Goal: Information Seeking & Learning: Learn about a topic

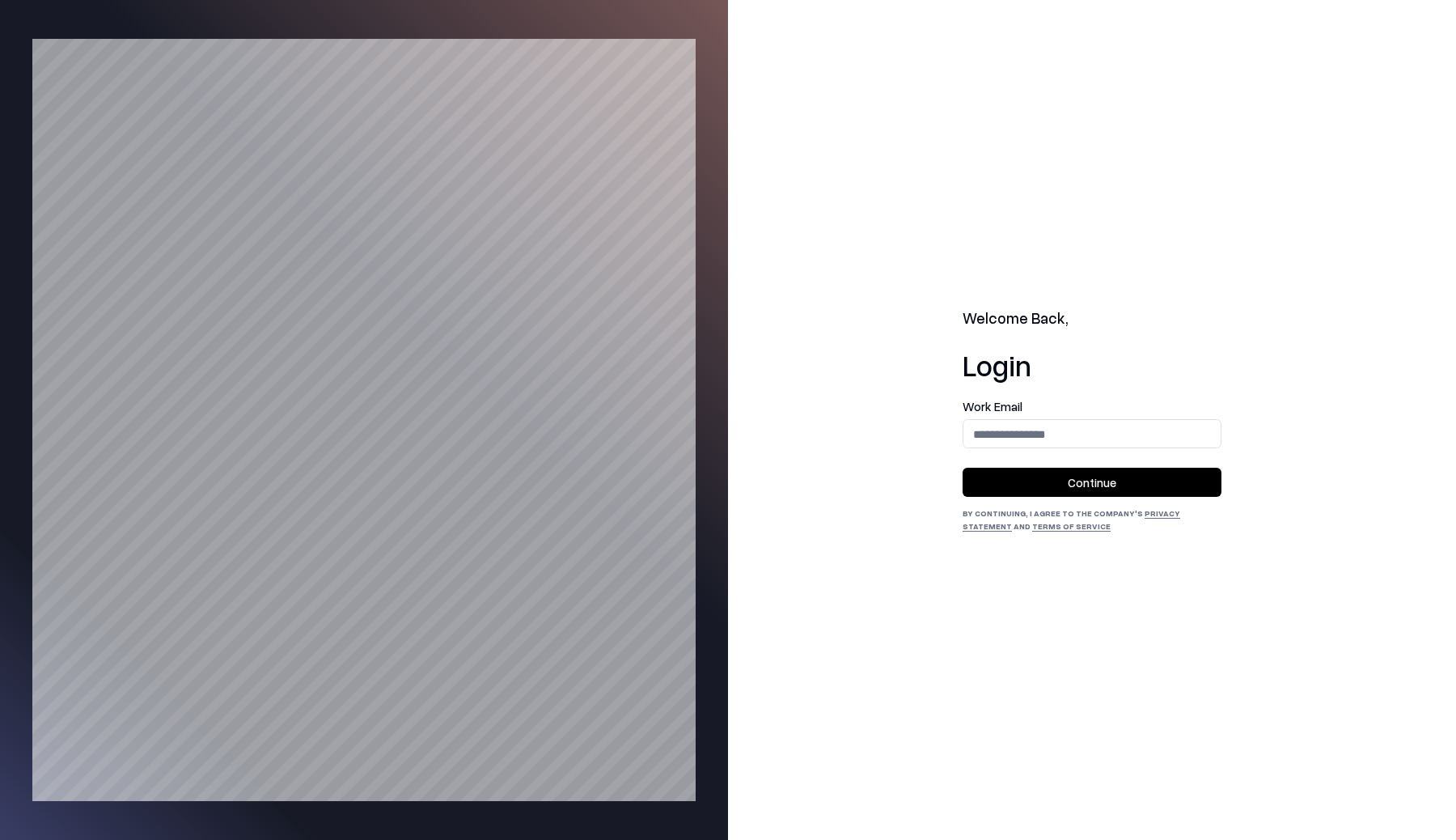
click at [1104, 428] on input "email" at bounding box center [1092, 434] width 257 height 30
type input "**********"
click at [1099, 478] on button "Continue" at bounding box center [1092, 482] width 259 height 29
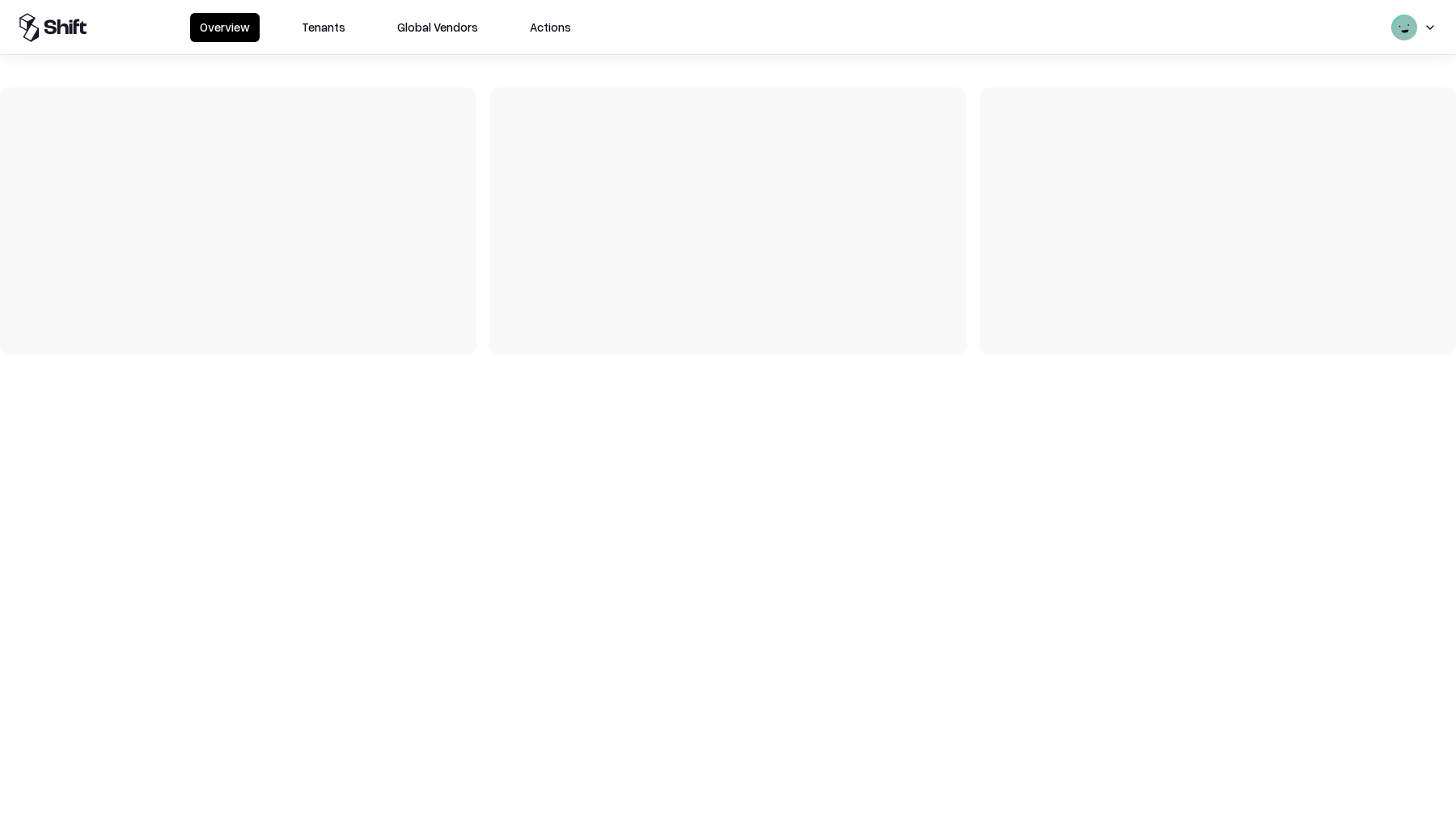
click at [320, 24] on button "Tenants" at bounding box center [324, 27] width 63 height 29
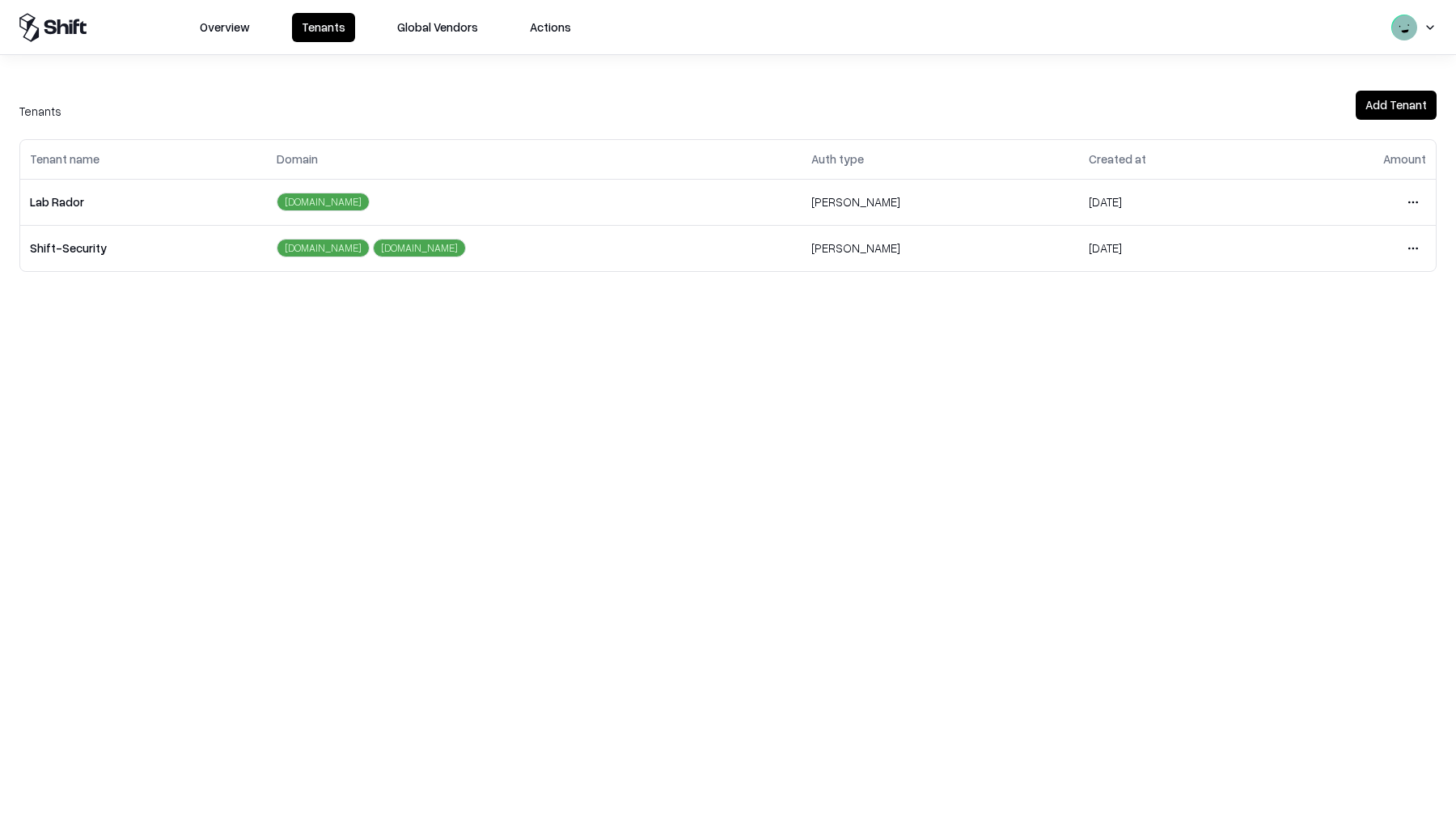
click at [1418, 213] on html "Overview Tenants Global Vendors Actions Tenants Add Tenant Tenant name Domain A…" at bounding box center [728, 420] width 1456 height 840
click at [1284, 338] on div "Login to tenant" at bounding box center [1345, 337] width 175 height 32
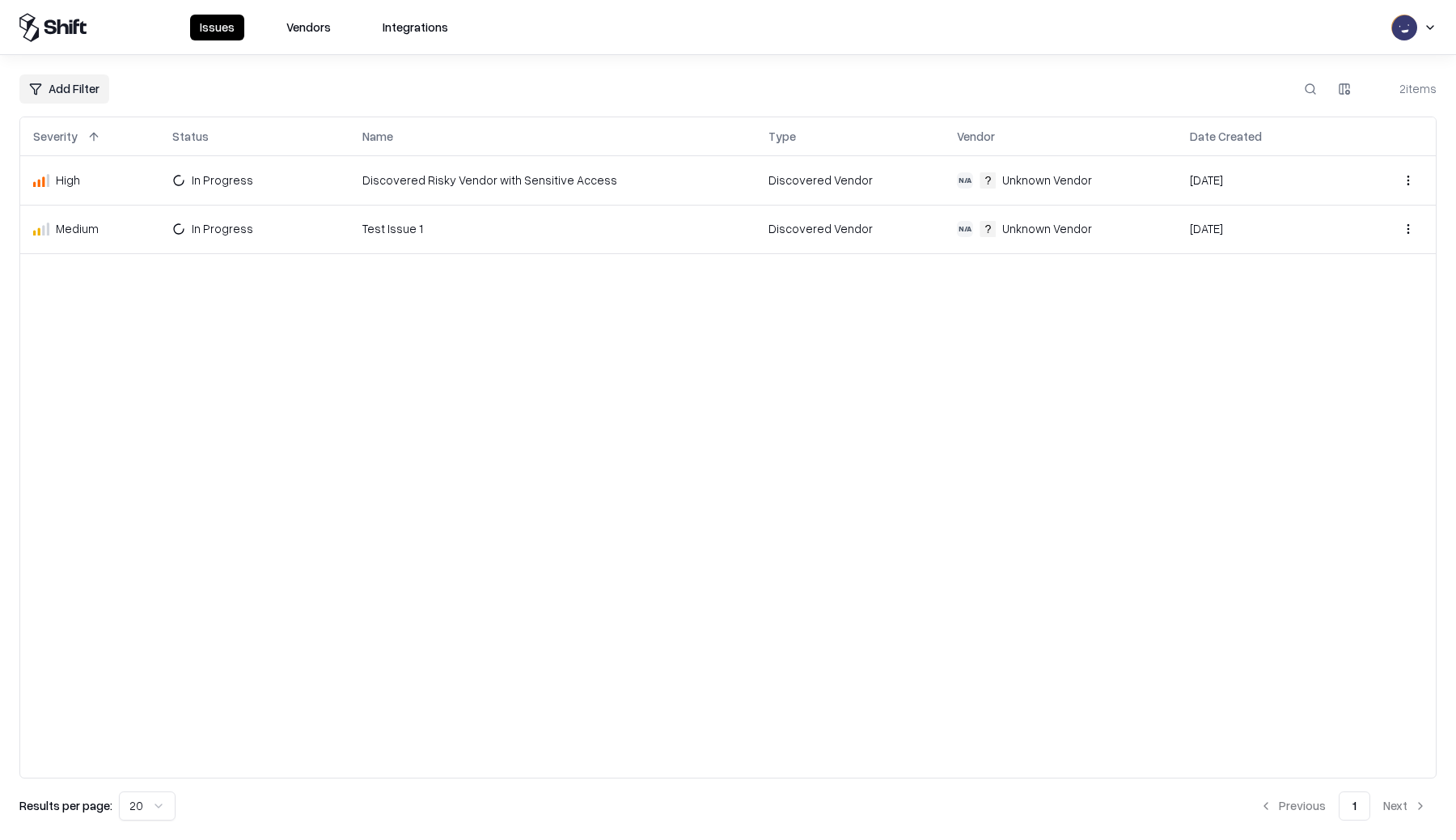
click at [447, 169] on td "Discovered Risky Vendor with Sensitive Access" at bounding box center [553, 180] width 406 height 48
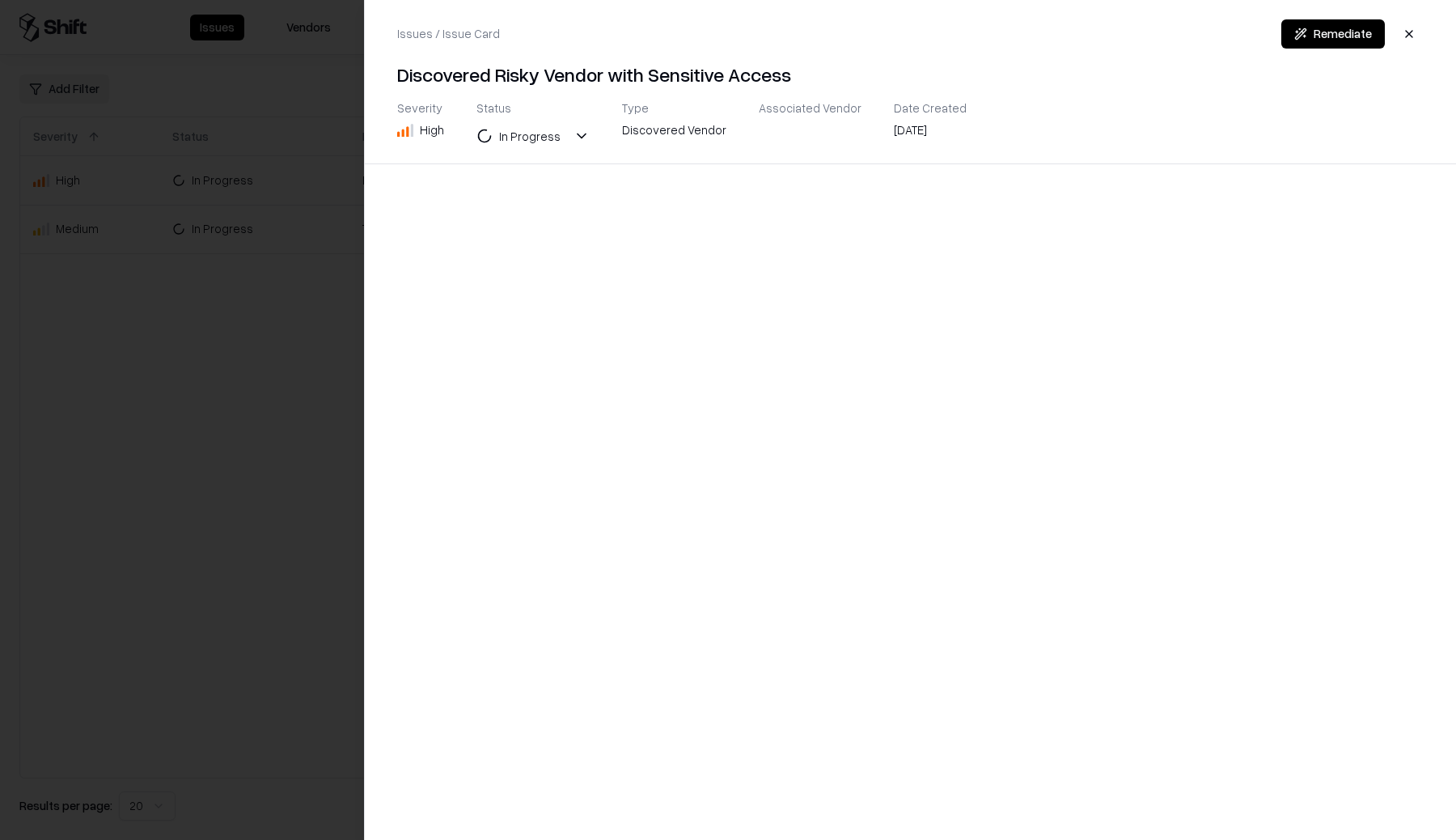
click at [1342, 34] on button "Remediate" at bounding box center [1333, 34] width 104 height 29
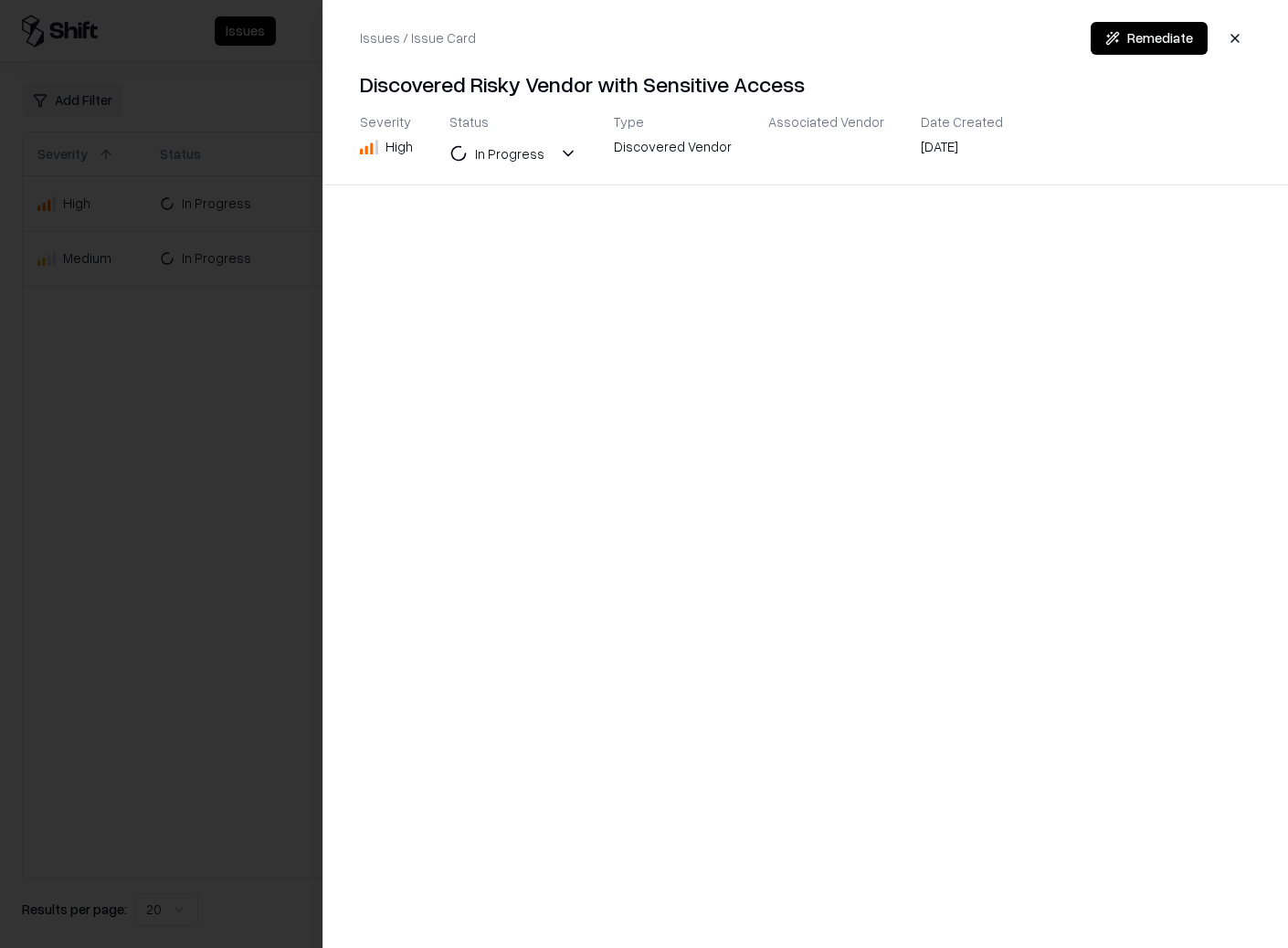
click at [133, 470] on div at bounding box center [644, 474] width 1288 height 948
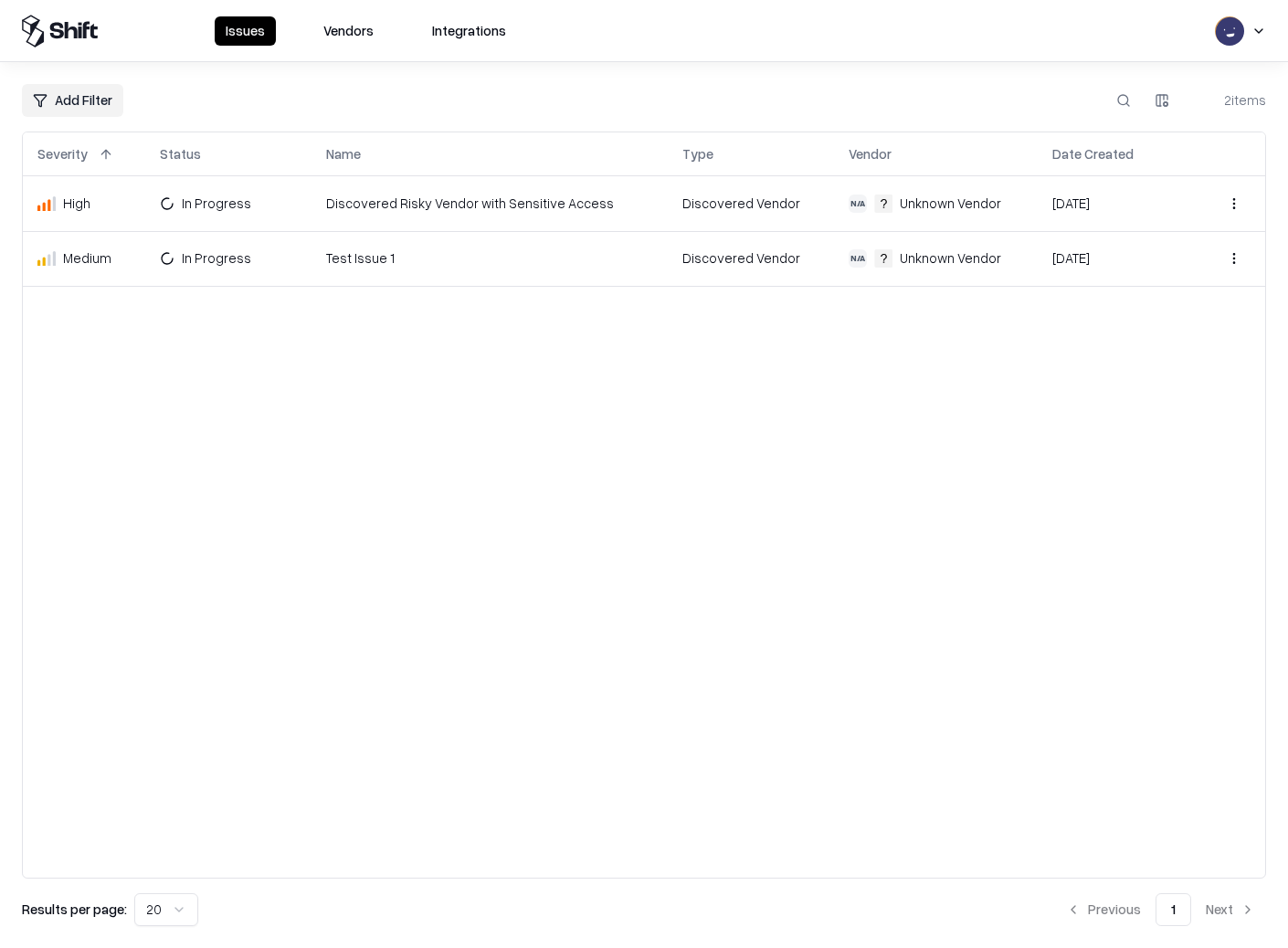
click at [505, 275] on td "Test Issue 1" at bounding box center [489, 258] width 356 height 54
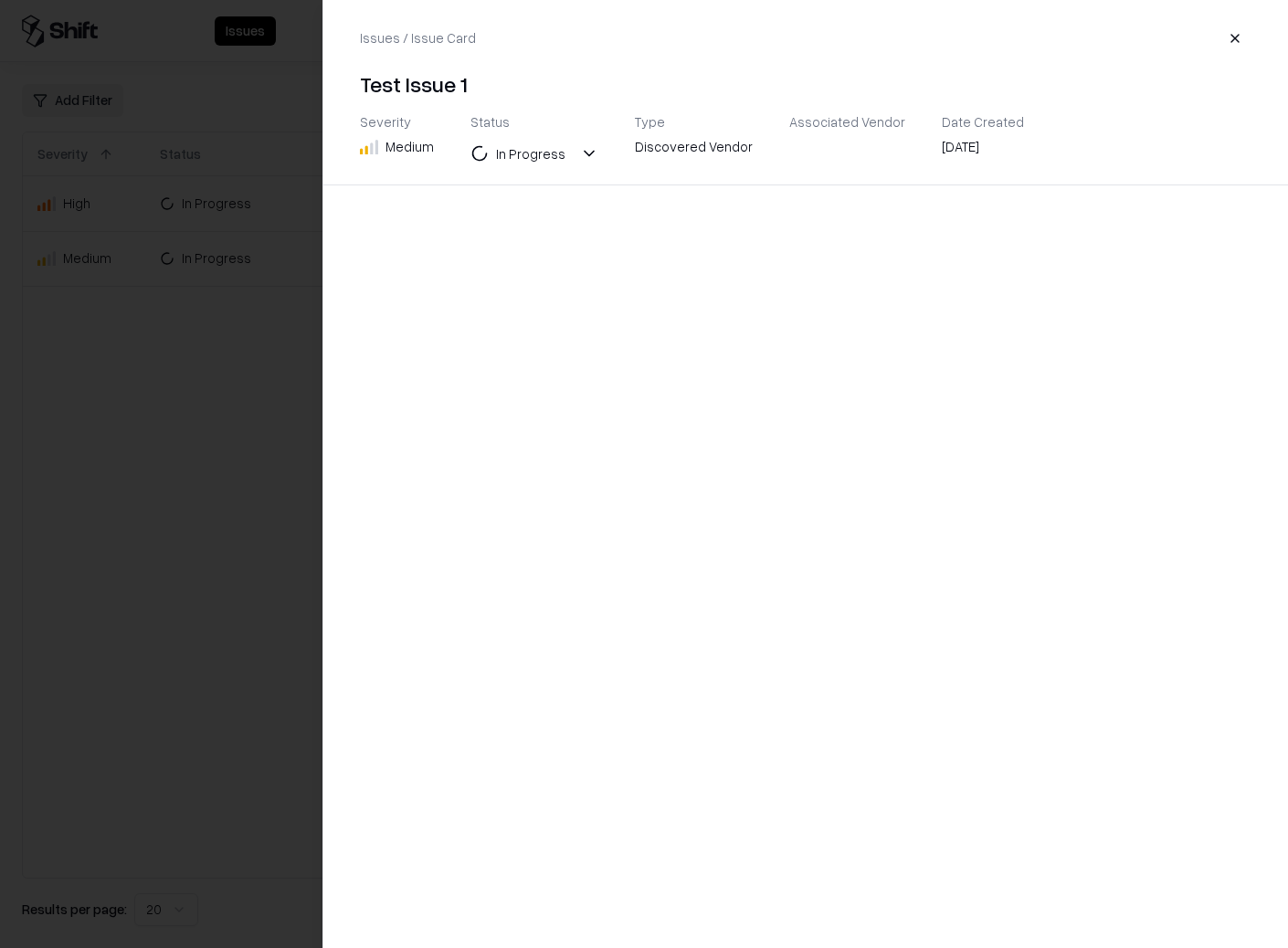
click at [292, 441] on div at bounding box center [644, 474] width 1288 height 948
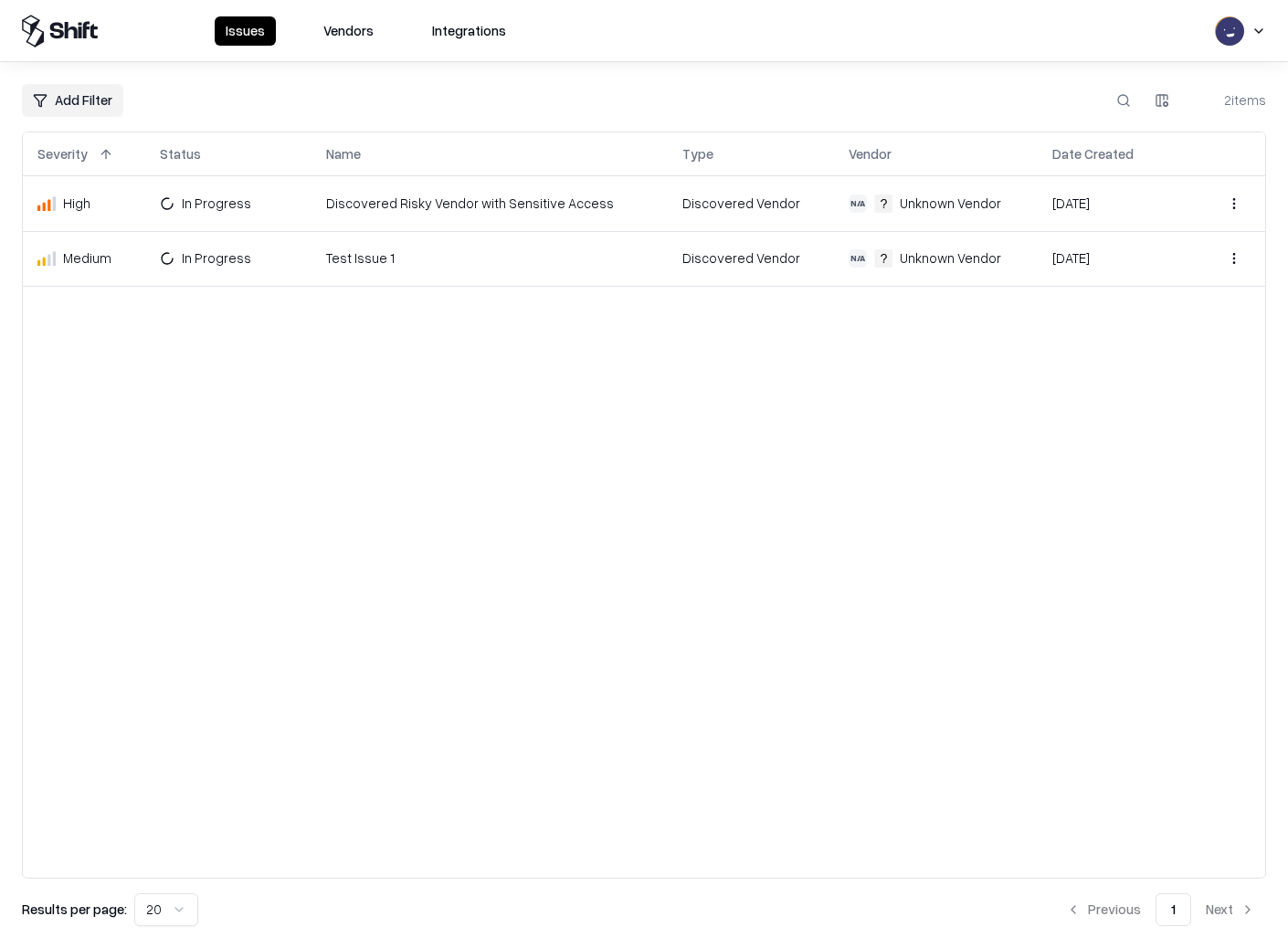
click at [1129, 108] on button at bounding box center [1123, 100] width 32 height 32
click at [853, 396] on div "Severity Status Name Type Vendor Date Created High In Progress Discovered Risky…" at bounding box center [644, 505] width 1244 height 747
click at [1242, 201] on html "Issues Vendors Integrations Add Filter 2 items Severity Status Name Type Vendor…" at bounding box center [644, 474] width 1288 height 948
click at [1140, 269] on div "New" at bounding box center [1148, 268] width 196 height 31
click at [1235, 258] on html "Issues Vendors Integrations Add Filter 2 items Severity Status Name Type Vendor…" at bounding box center [644, 474] width 1288 height 948
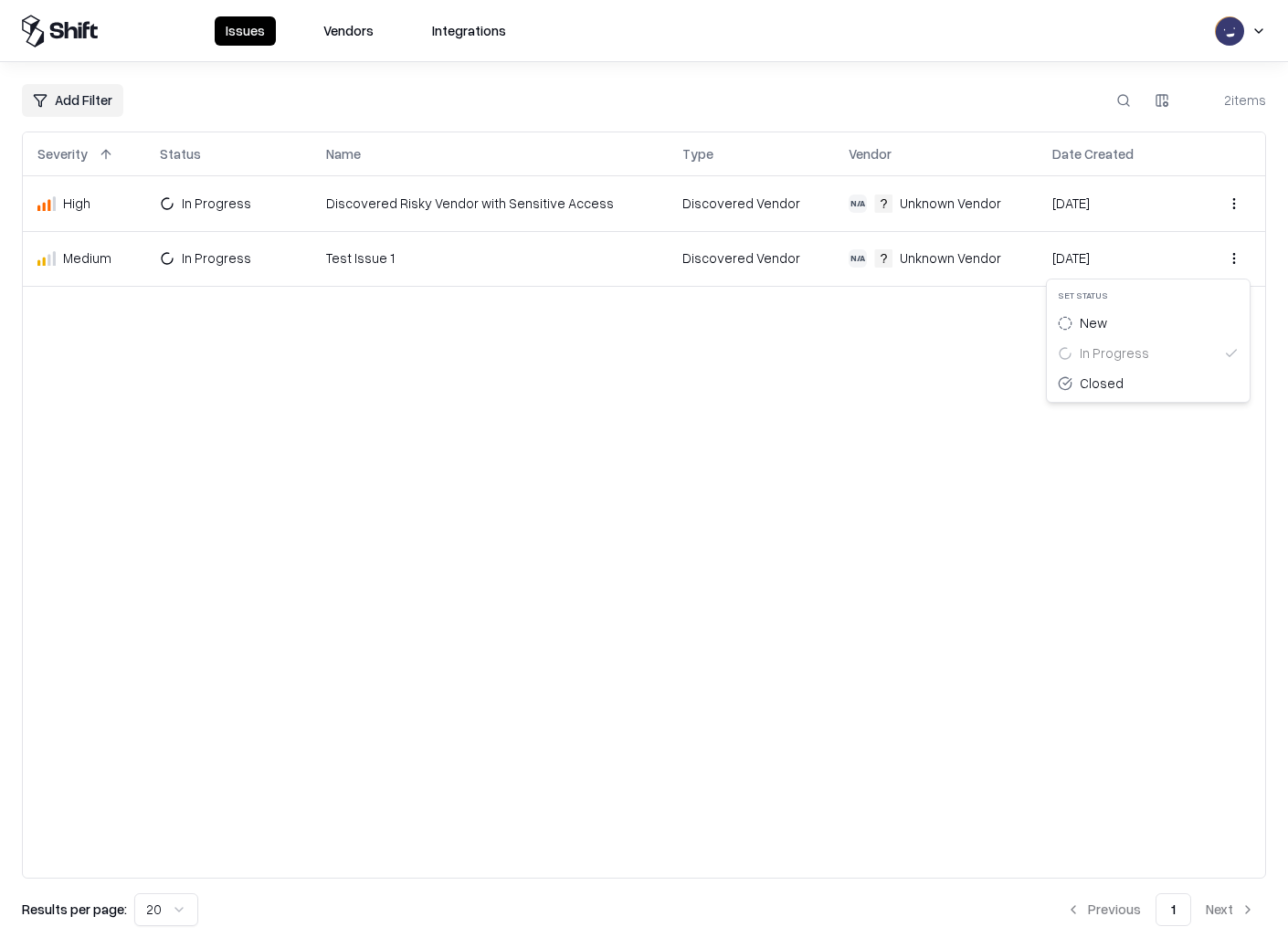
click at [1130, 378] on div "Closed" at bounding box center [1148, 383] width 196 height 31
click at [362, 30] on button "Vendors" at bounding box center [348, 31] width 73 height 30
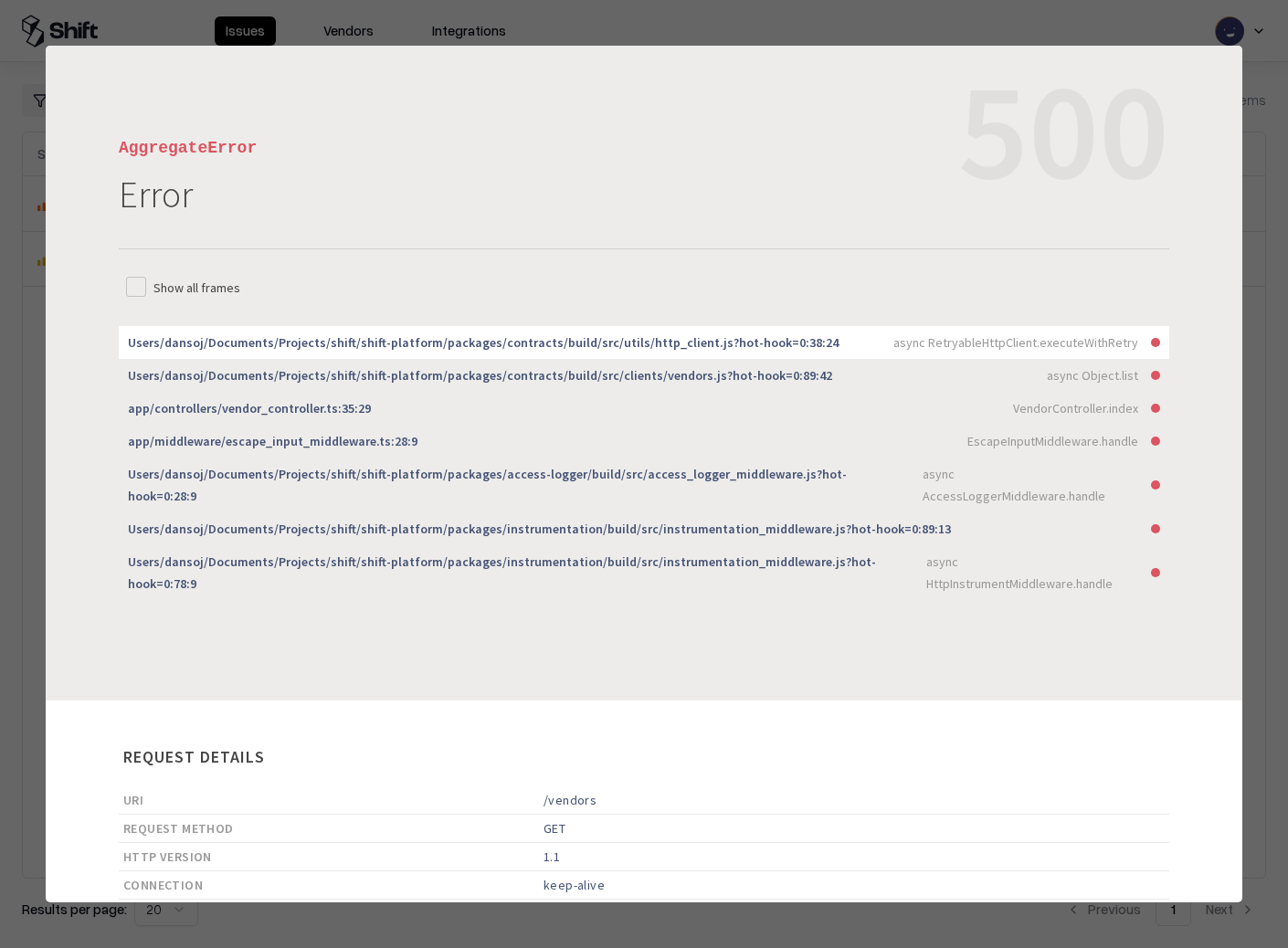
click at [489, 19] on div at bounding box center [644, 474] width 1288 height 948
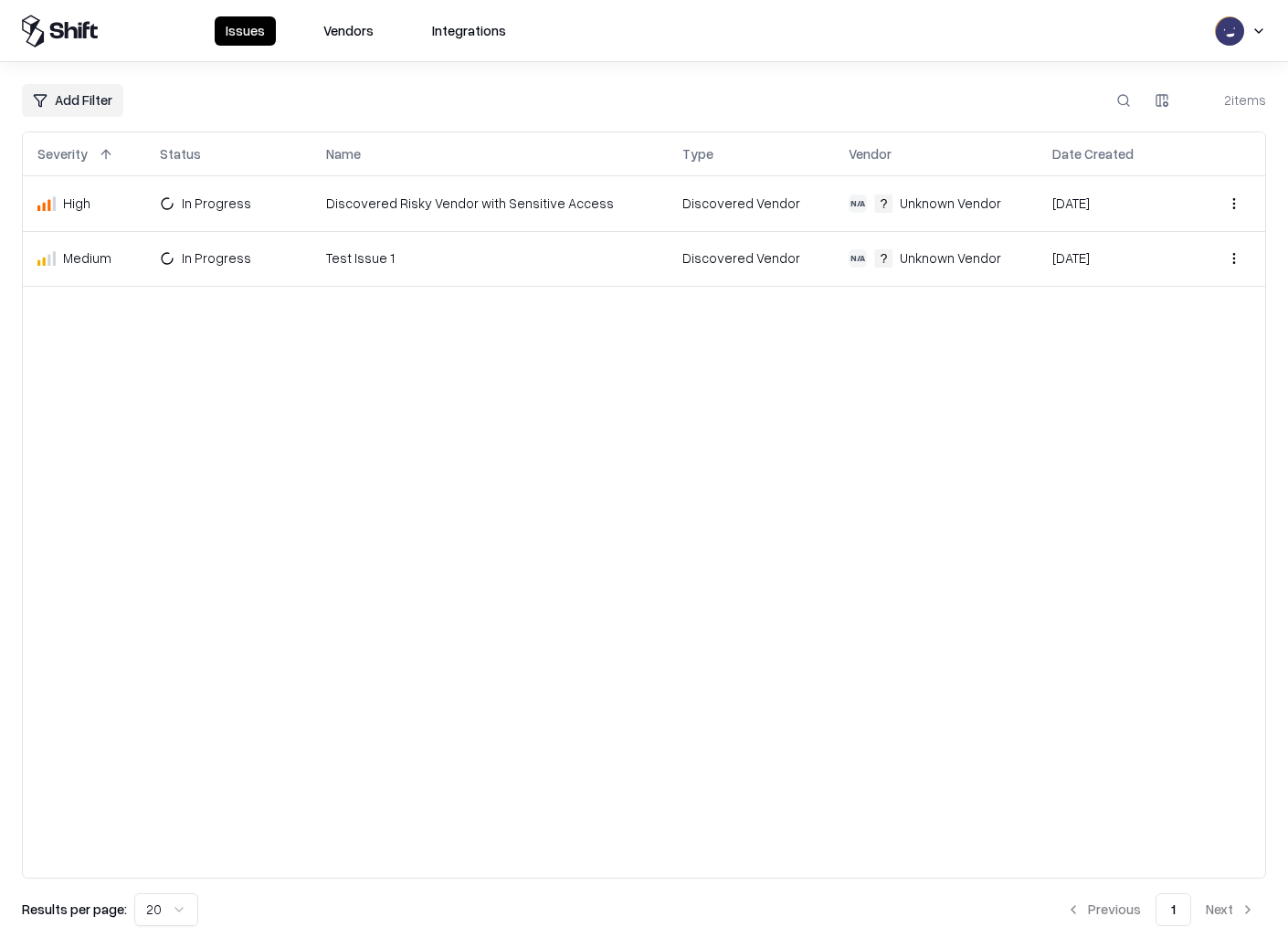
click at [1255, 29] on html "Issues Vendors Integrations Add Filter 2 items Severity Status Name Type Vendor…" at bounding box center [644, 474] width 1288 height 948
click at [1024, 103] on html "Issues Vendors Integrations Add Filter 2 items Severity Status Name Type Vendor…" at bounding box center [644, 474] width 1288 height 948
click at [1024, 103] on div "Add Filter 2 items" at bounding box center [644, 100] width 1244 height 32
click at [1163, 104] on html "Issues Vendors Integrations Add Filter 2 items Severity Status Name Type Vendor…" at bounding box center [644, 474] width 1288 height 948
click at [995, 80] on html "Issues Vendors Integrations Add Filter 2 items Severity Status Name Type Vendor…" at bounding box center [644, 474] width 1288 height 948
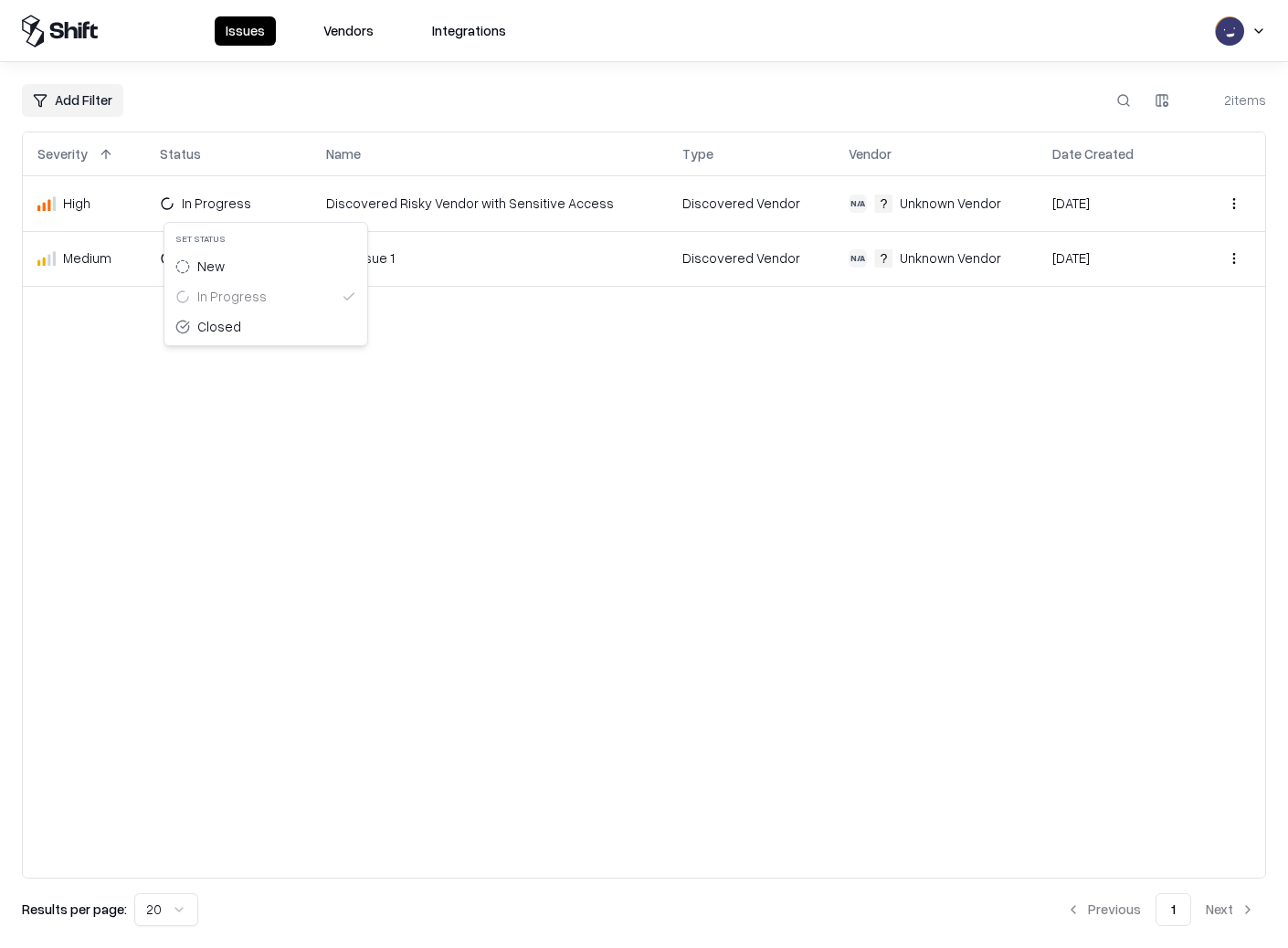
click at [221, 196] on html "Issues Vendors Integrations Add Filter 2 items Severity Status Name Type Vendor…" at bounding box center [644, 474] width 1288 height 948
click at [205, 389] on html "Issues Vendors Integrations Add Filter 2 items Severity Status Name Type Vendor…" at bounding box center [644, 474] width 1288 height 948
click at [912, 202] on div "Unknown Vendor" at bounding box center [950, 203] width 101 height 19
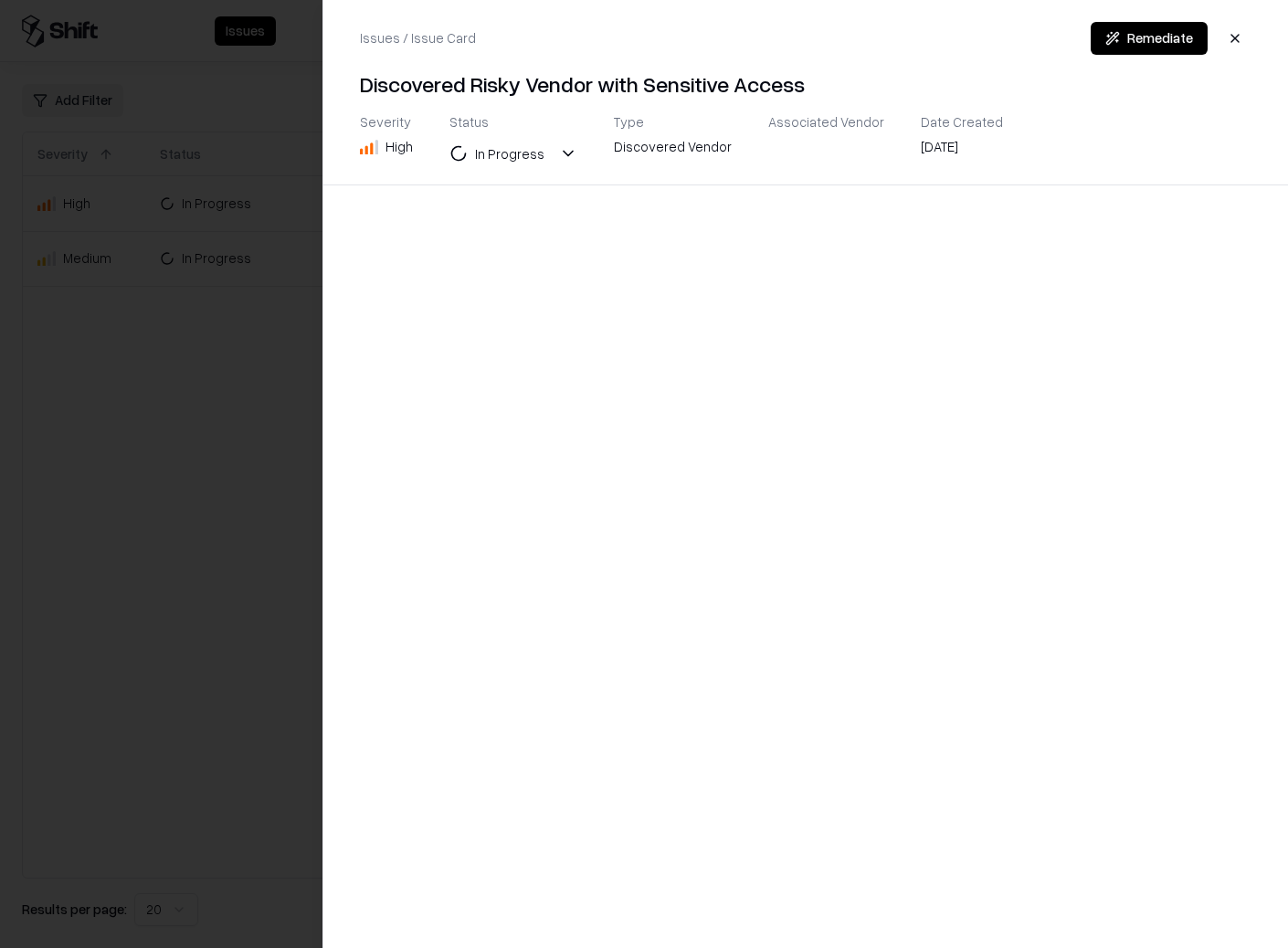
click at [287, 340] on div at bounding box center [644, 474] width 1288 height 948
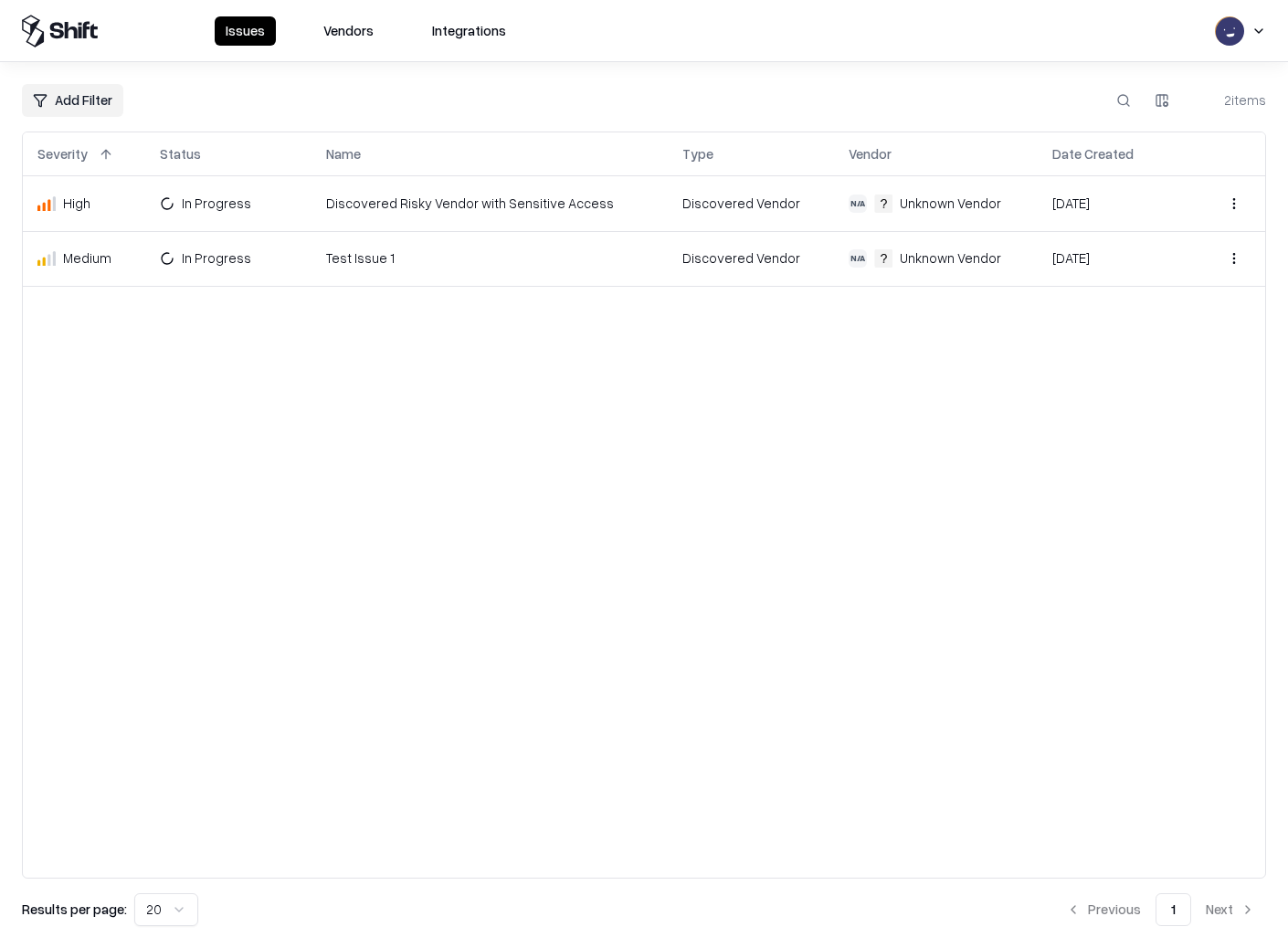
click at [849, 199] on div "N/A" at bounding box center [858, 203] width 18 height 18
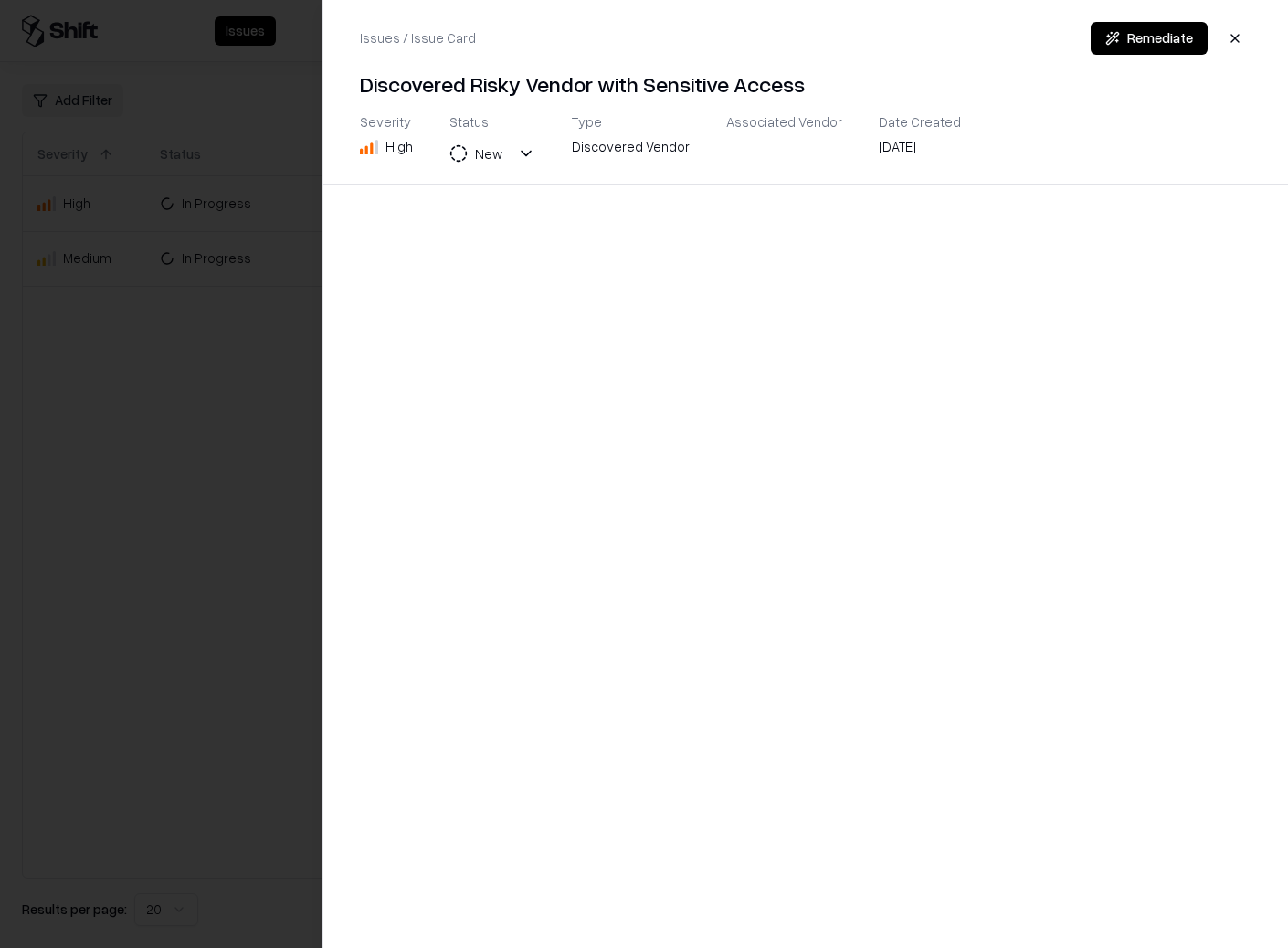
click at [239, 346] on div at bounding box center [644, 474] width 1288 height 948
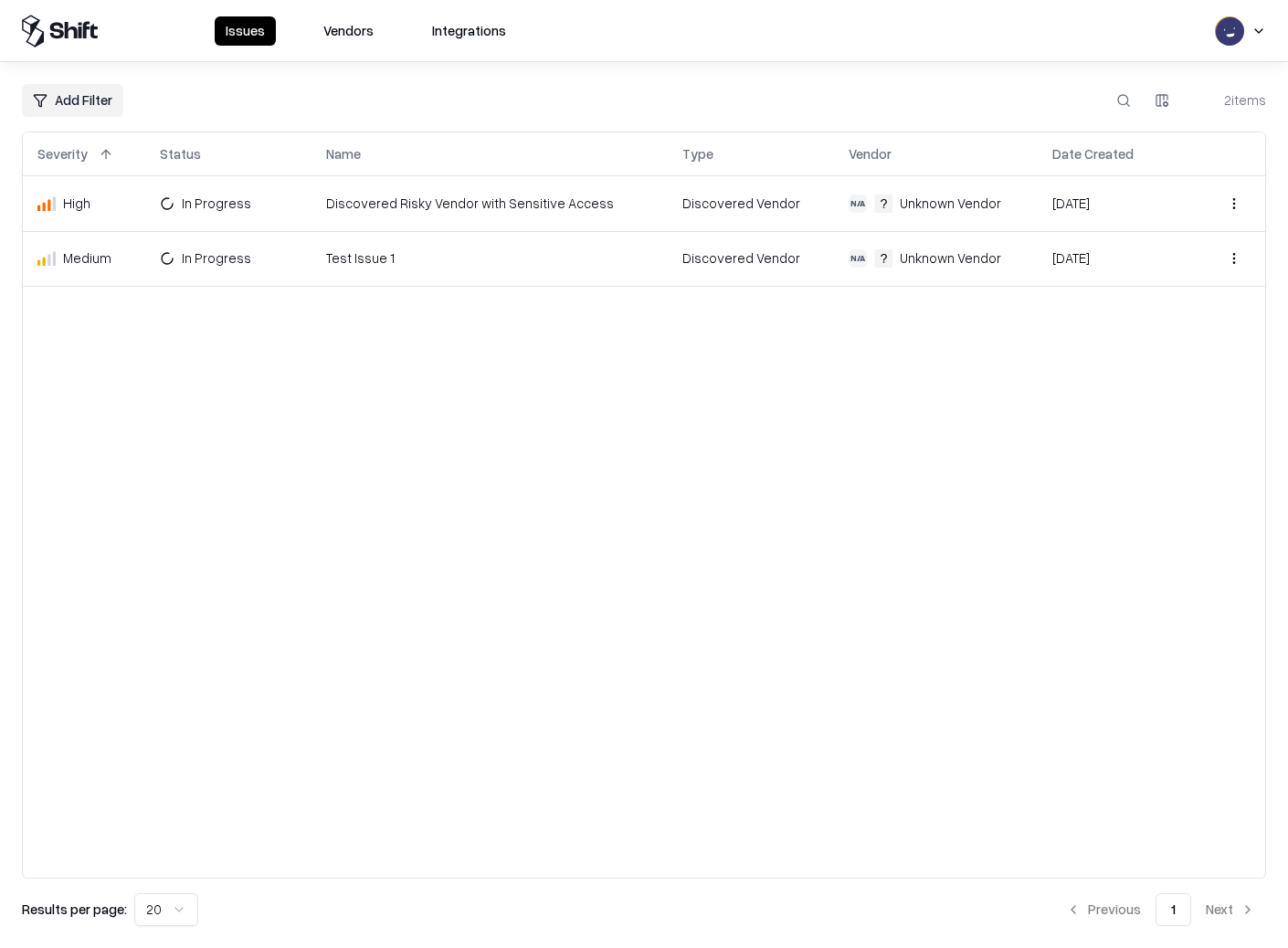
click at [79, 204] on div "High" at bounding box center [84, 203] width 93 height 19
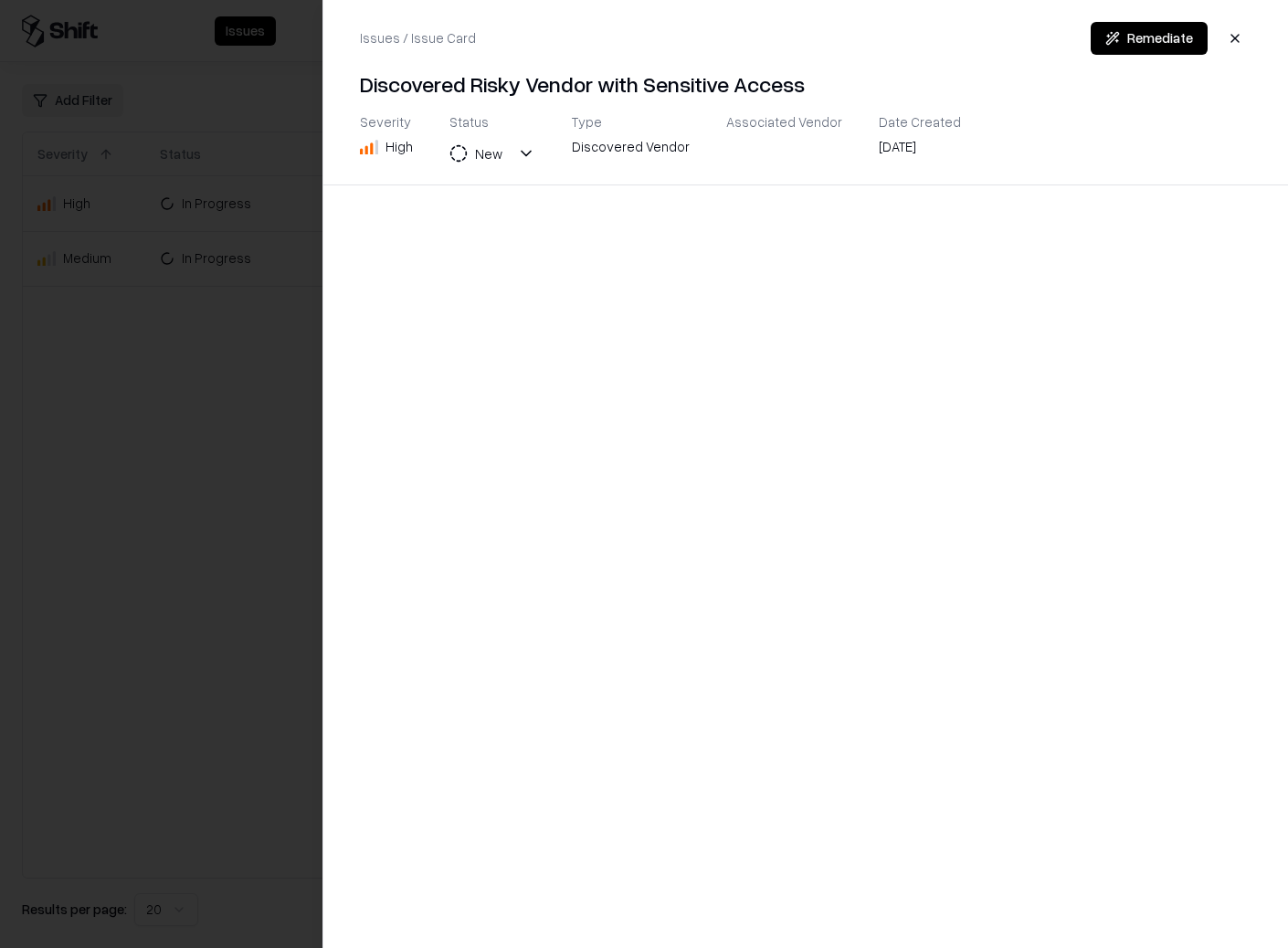
click at [402, 140] on div "High" at bounding box center [399, 147] width 28 height 19
click at [265, 238] on div at bounding box center [644, 474] width 1288 height 948
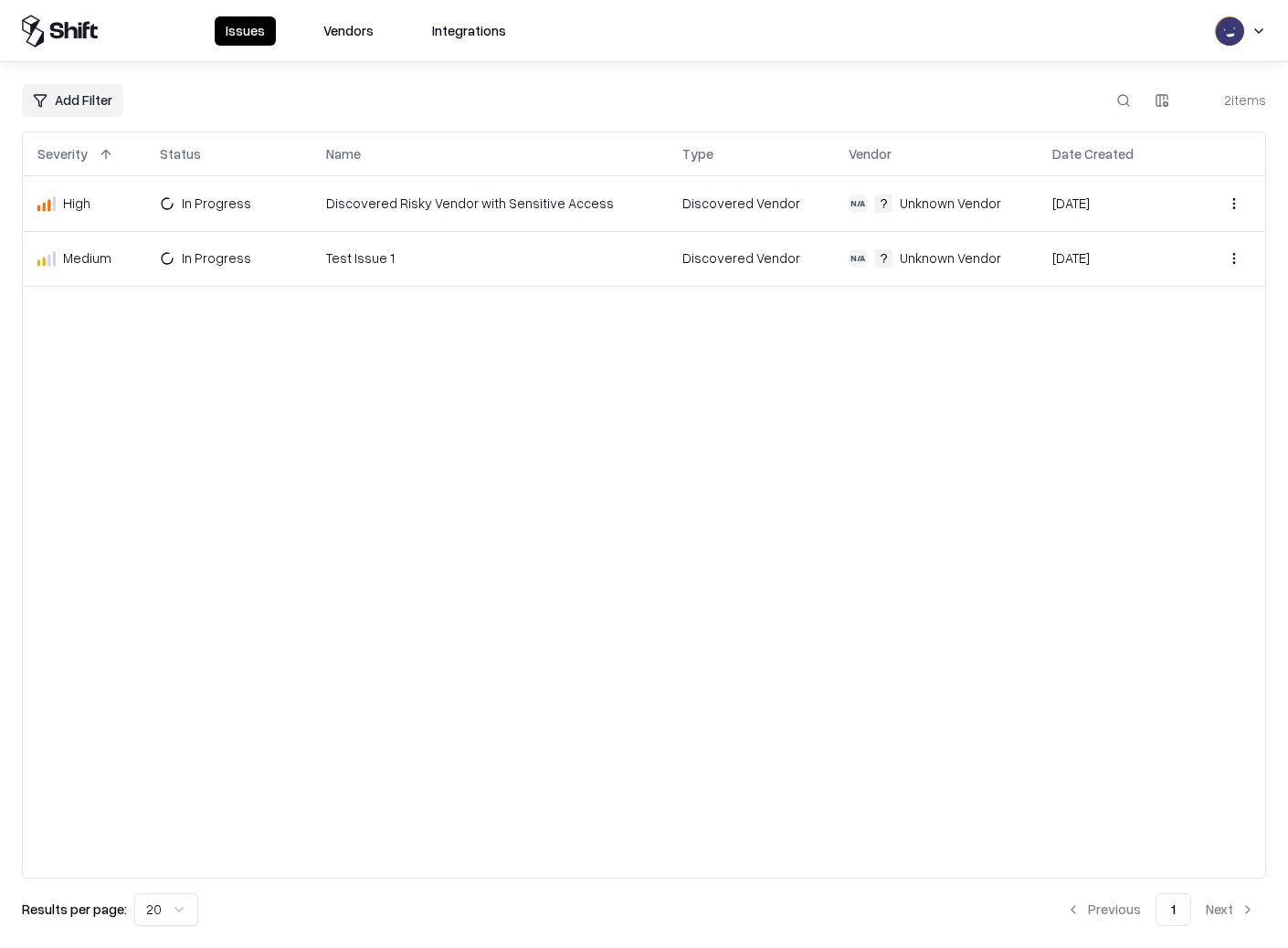
click at [1234, 205] on html "Issues Vendors Integrations Add Filter 2 items Severity Status Name Type Vendor…" at bounding box center [644, 474] width 1288 height 948
click at [976, 362] on html "Issues Vendors Integrations Add Filter 2 items Severity Status Name Type Vendor…" at bounding box center [644, 474] width 1288 height 948
click at [849, 140] on th "Vendor" at bounding box center [936, 155] width 204 height 44
